Goal: Transaction & Acquisition: Purchase product/service

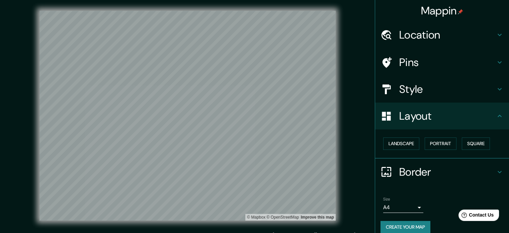
drag, startPoint x: 241, startPoint y: 0, endPoint x: 356, endPoint y: 121, distance: 167.1
click at [254, 116] on div "© Mapbox © OpenStreetMap Improve this map" at bounding box center [187, 116] width 458 height 210
click at [254, 89] on h4 "Style" at bounding box center [447, 88] width 96 height 13
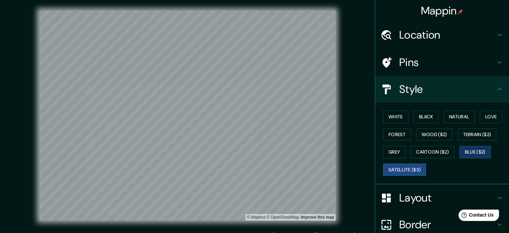
click at [254, 116] on button "Satellite ($3)" at bounding box center [404, 169] width 43 height 12
click at [254, 116] on button "Black" at bounding box center [426, 116] width 25 height 12
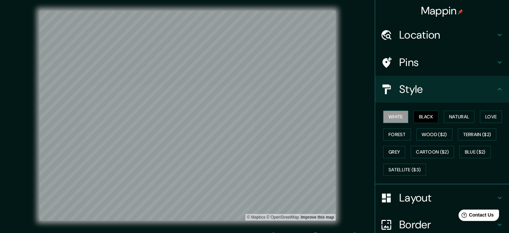
click at [254, 116] on button "White" at bounding box center [395, 116] width 25 height 12
click at [254, 116] on button "Grey" at bounding box center [394, 152] width 22 height 12
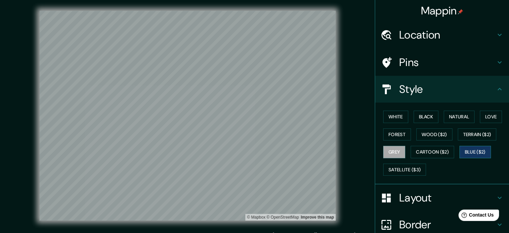
click at [254, 116] on button "Blue ($2)" at bounding box center [475, 152] width 31 height 12
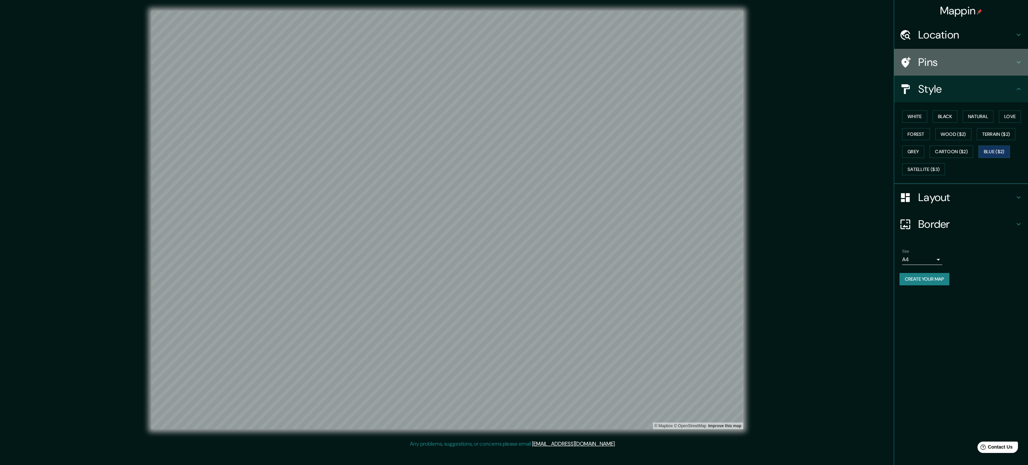
click at [254, 64] on h4 "Pins" at bounding box center [966, 62] width 96 height 13
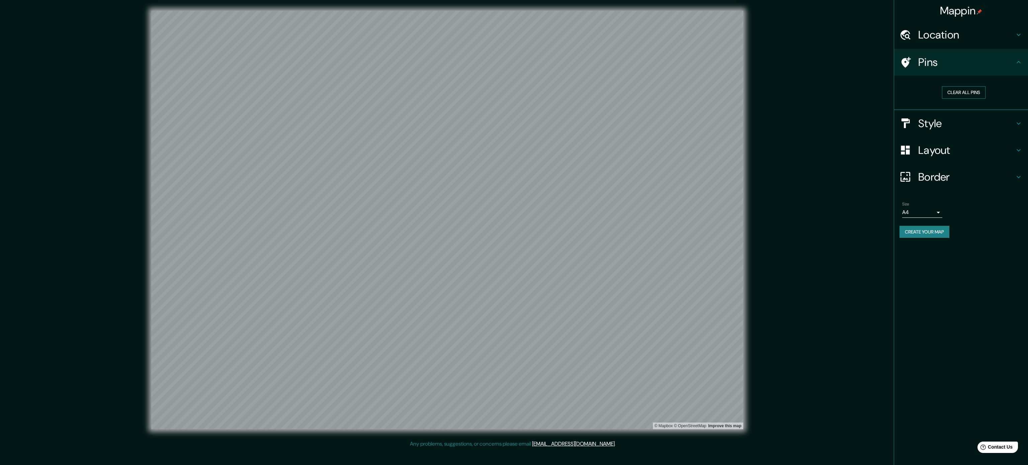
drag, startPoint x: 963, startPoint y: 94, endPoint x: 954, endPoint y: 94, distance: 8.4
click at [254, 94] on button "Clear all pins" at bounding box center [964, 92] width 44 height 12
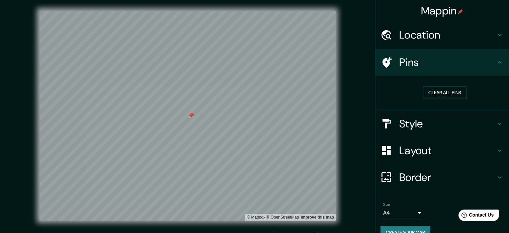
click at [190, 115] on div at bounding box center [191, 114] width 5 height 5
click at [254, 92] on button "Clear all pins" at bounding box center [445, 92] width 44 height 12
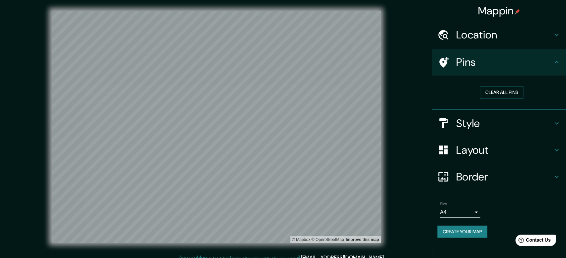
drag, startPoint x: 493, startPoint y: 0, endPoint x: 405, endPoint y: 45, distance: 98.1
click at [254, 45] on div "© Mapbox © OpenStreetMap Improve this map" at bounding box center [216, 127] width 509 height 233
